Goal: Find specific page/section

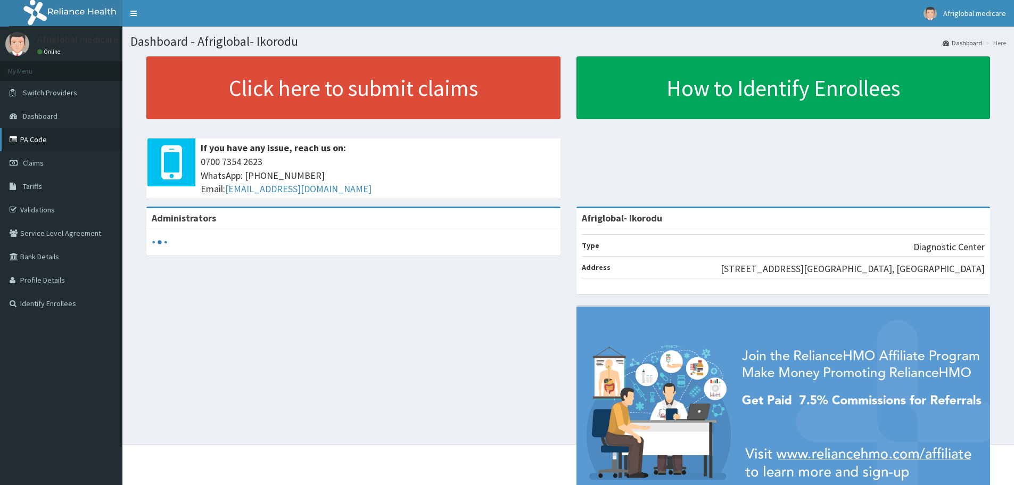
click at [36, 147] on link "PA Code" at bounding box center [61, 139] width 122 height 23
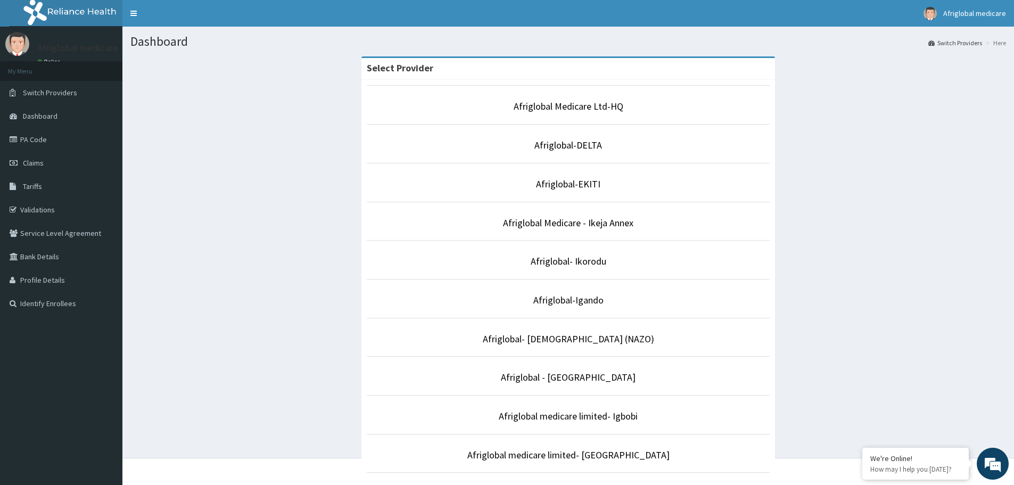
click at [584, 252] on li "Afriglobal- Ikorodu" at bounding box center [568, 259] width 403 height 39
click at [586, 256] on link "Afriglobal- Ikorodu" at bounding box center [568, 261] width 76 height 12
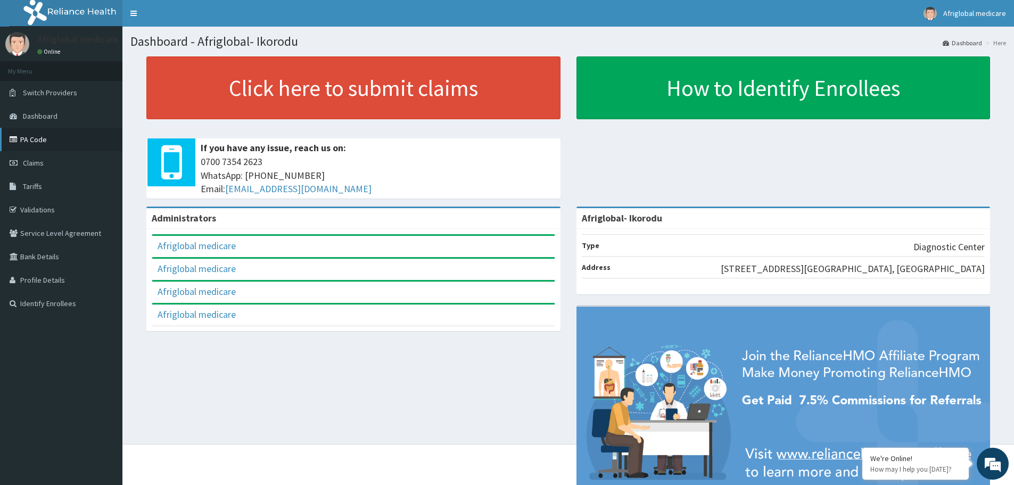
click at [19, 142] on icon at bounding box center [15, 139] width 11 height 7
